Goal: Task Accomplishment & Management: Manage account settings

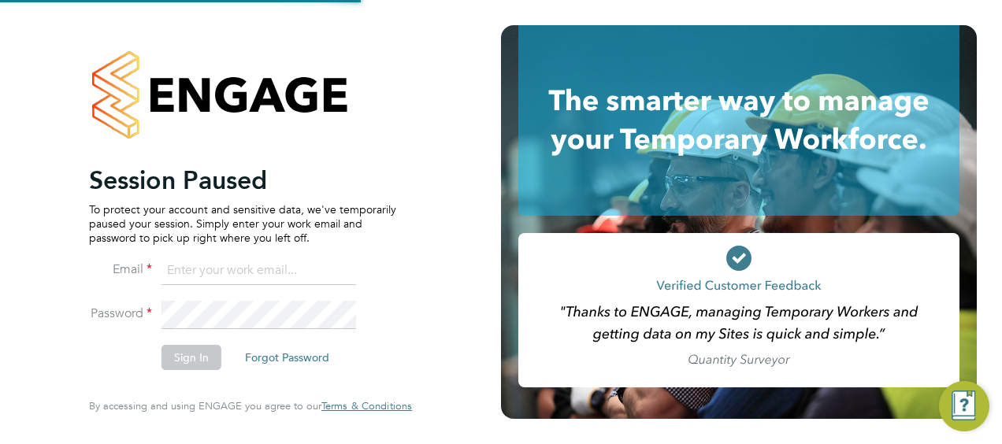
type input "zoe.hunt@vistry.co.uk"
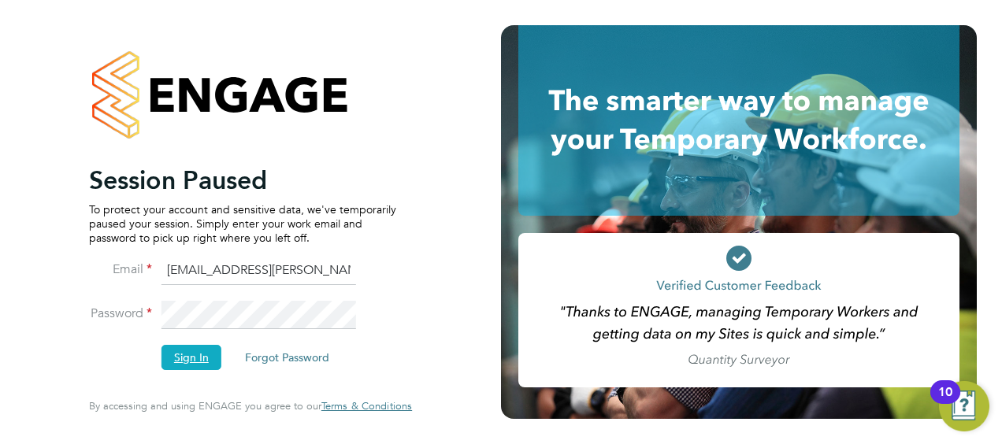
click at [189, 361] on button "Sign In" at bounding box center [191, 357] width 60 height 25
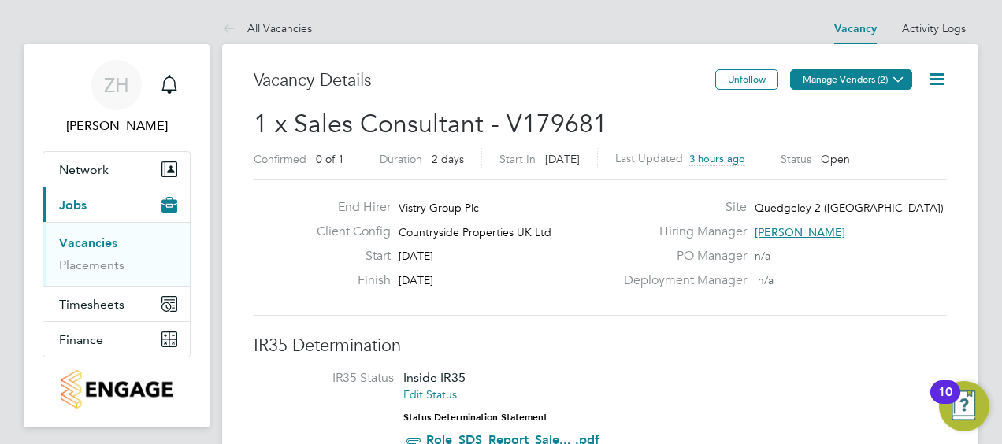
click at [884, 80] on button "Manage Vendors (2)" at bounding box center [851, 79] width 122 height 20
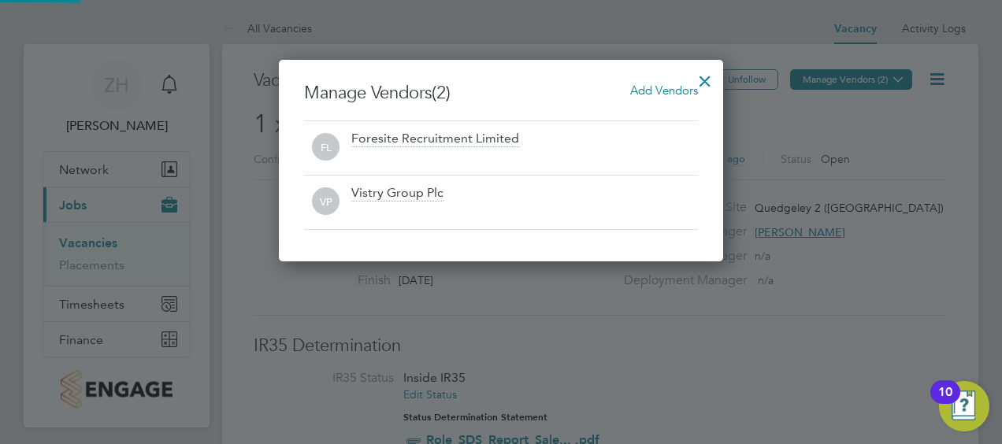
scroll to position [202, 444]
click at [698, 79] on div at bounding box center [705, 77] width 28 height 28
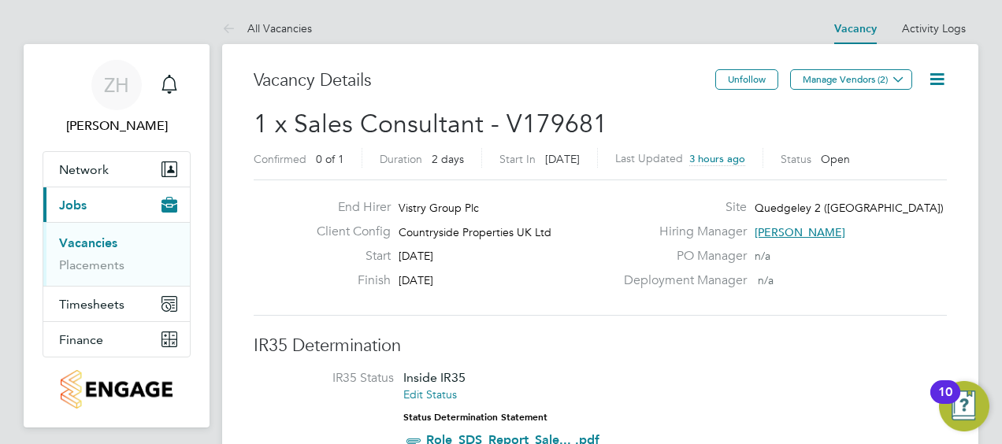
click at [934, 82] on icon at bounding box center [937, 79] width 20 height 20
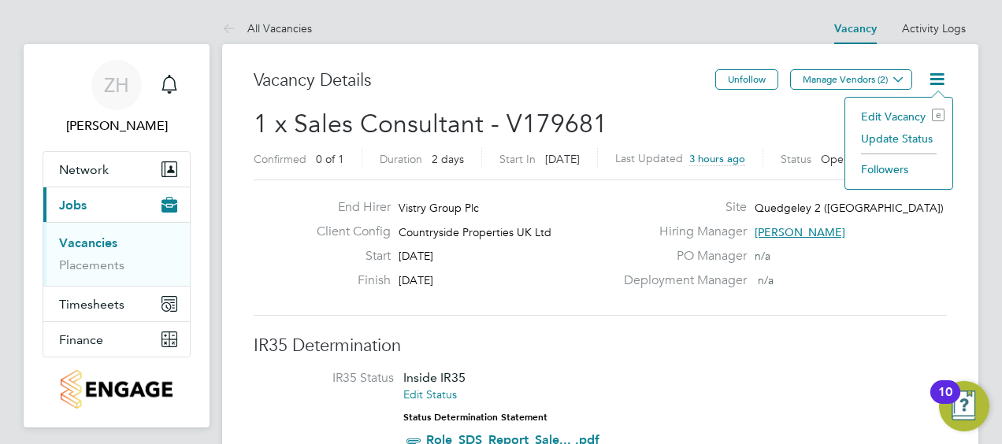
click at [907, 135] on li "Update Status" at bounding box center [898, 139] width 91 height 22
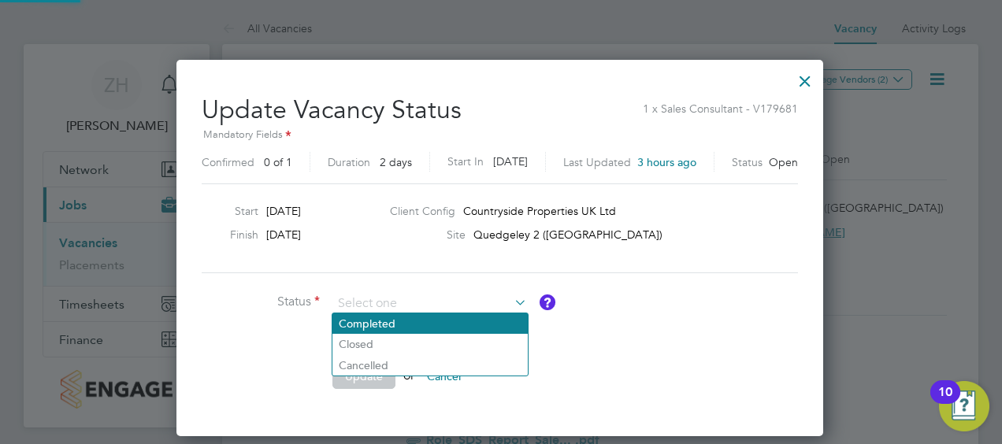
scroll to position [29, 0]
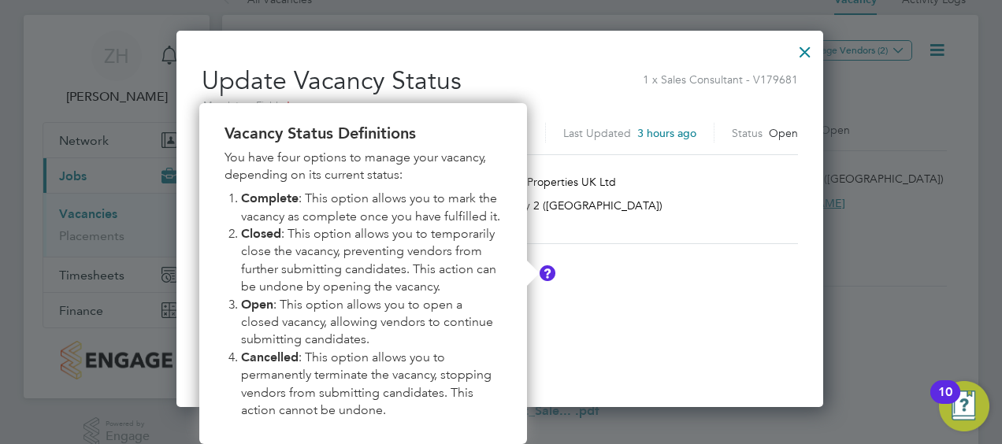
click at [559, 293] on li "Status" at bounding box center [438, 282] width 473 height 39
click at [543, 276] on img "Vacancy Status Definitions" at bounding box center [548, 273] width 16 height 16
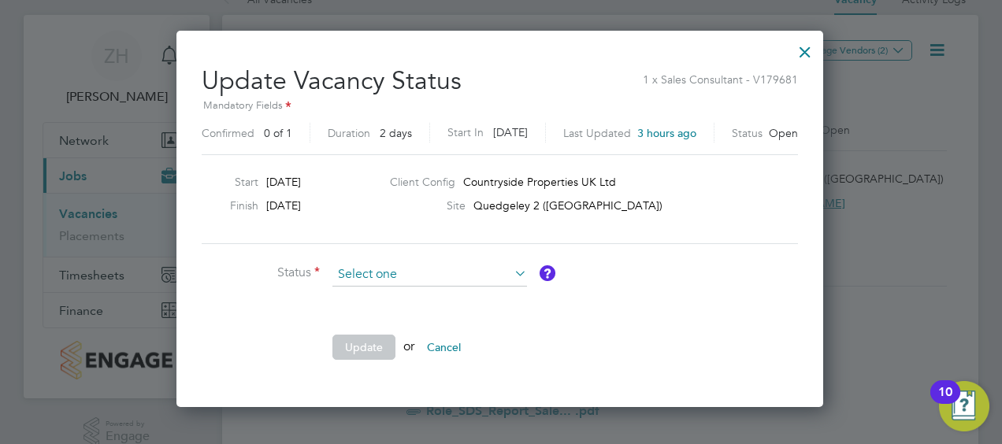
click at [502, 275] on input at bounding box center [429, 275] width 195 height 24
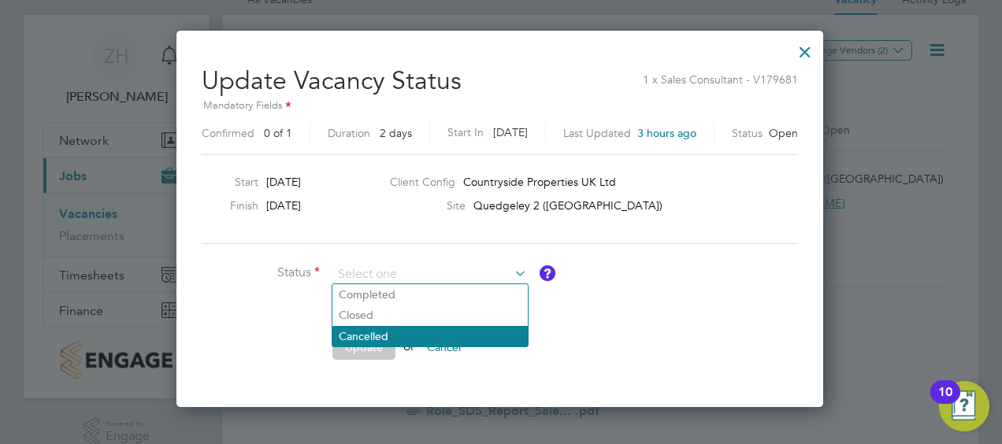
click at [460, 329] on li "Cancelled" at bounding box center [429, 336] width 195 height 20
type input "Cancelled"
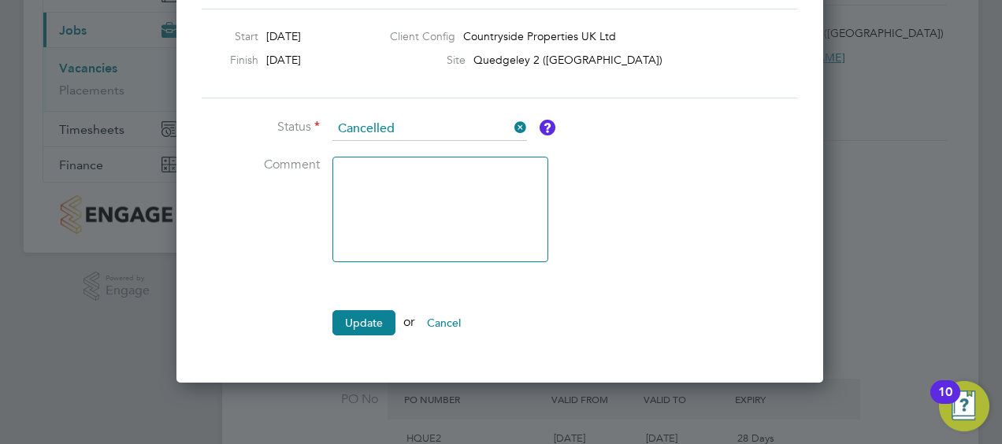
scroll to position [187, 0]
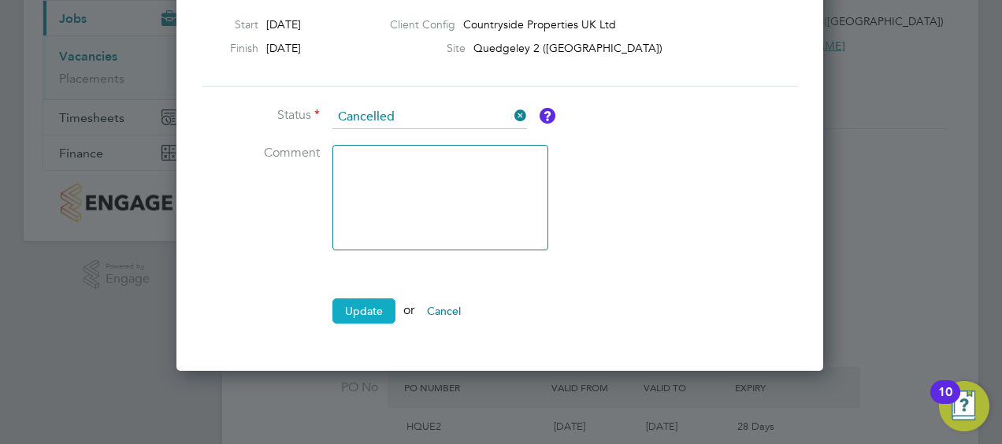
click at [364, 310] on button "Update" at bounding box center [363, 311] width 63 height 25
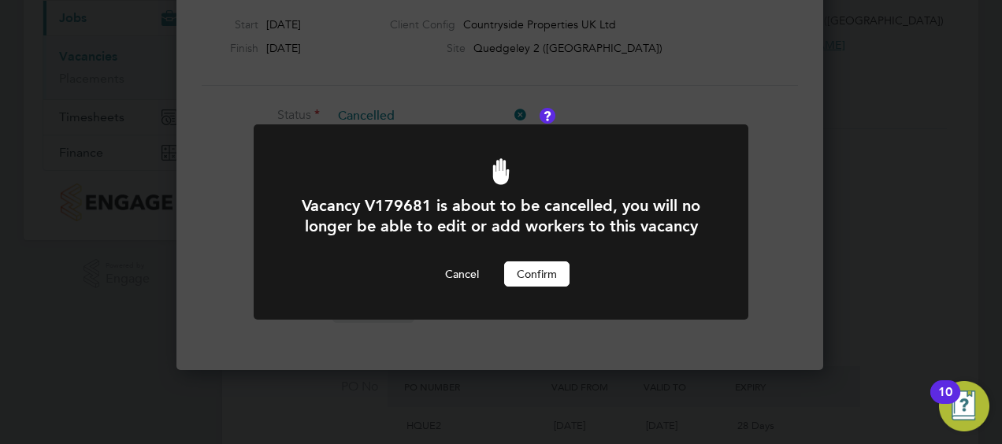
scroll to position [0, 0]
click at [546, 271] on button "Confirm" at bounding box center [536, 274] width 65 height 25
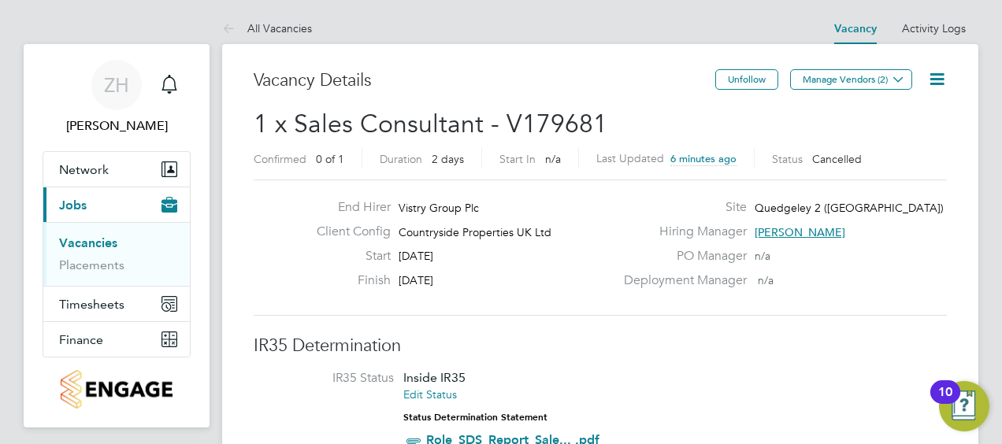
click at [942, 80] on icon at bounding box center [937, 79] width 20 height 20
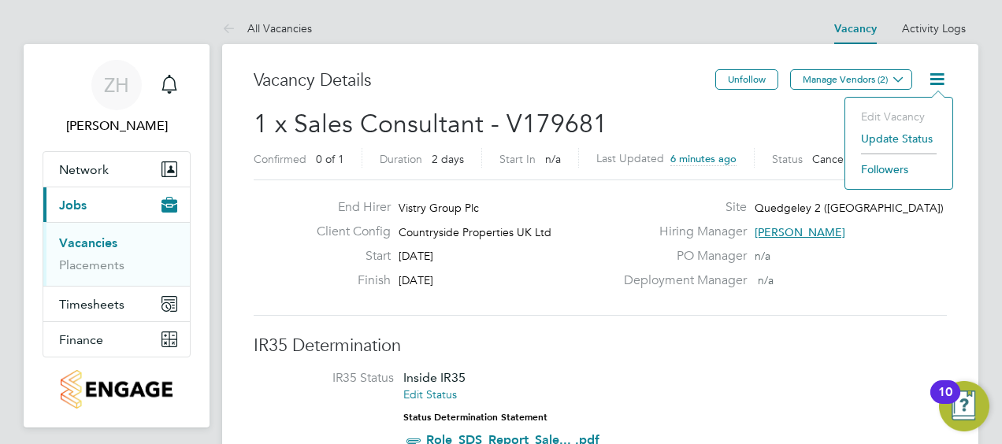
click at [942, 80] on icon at bounding box center [937, 79] width 20 height 20
